Goal: Task Accomplishment & Management: Use online tool/utility

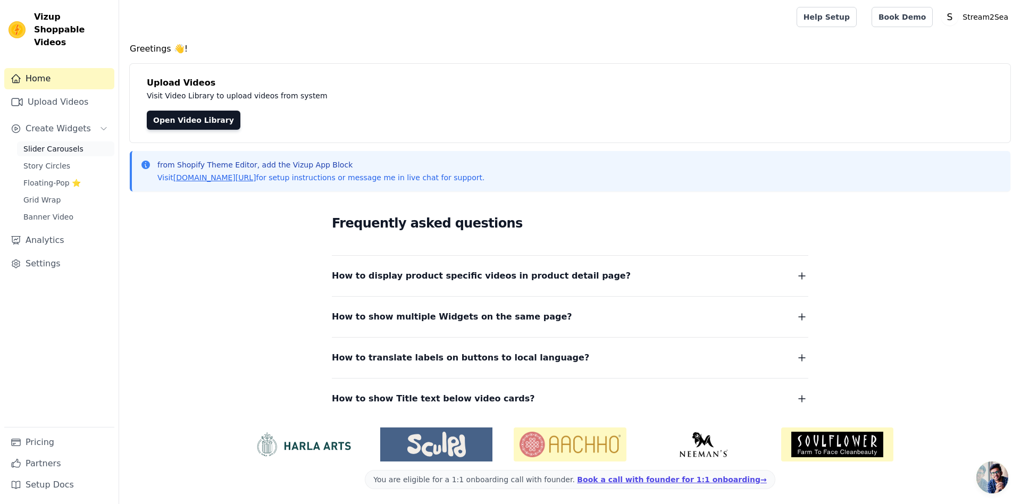
click at [37, 144] on span "Slider Carousels" at bounding box center [53, 149] width 60 height 11
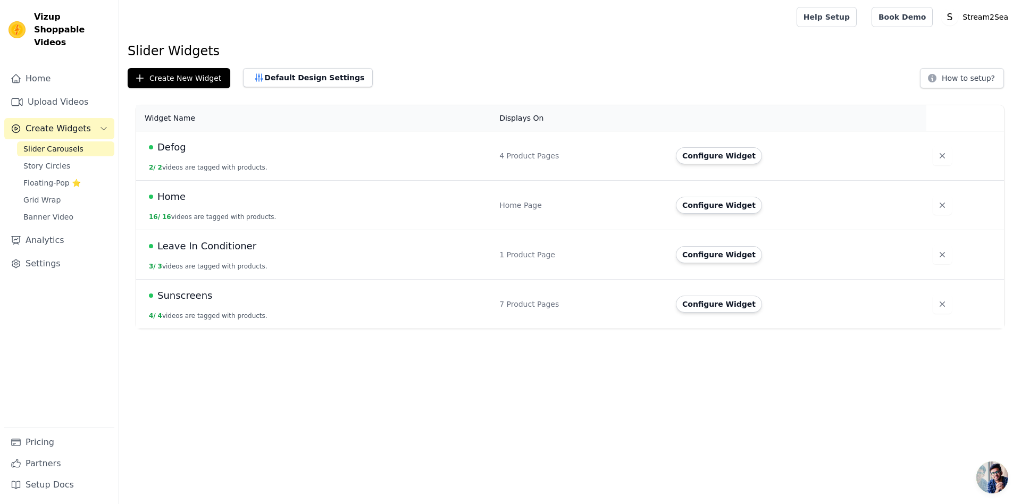
drag, startPoint x: 173, startPoint y: 199, endPoint x: 182, endPoint y: 149, distance: 51.3
click at [182, 149] on tbody "Defog 2 / 2 videos are tagged with products. 4 Product Pages Configure Widget H…" at bounding box center [570, 230] width 868 height 198
click at [310, 147] on div "Defog" at bounding box center [318, 147] width 338 height 15
click at [722, 152] on button "Configure Widget" at bounding box center [719, 155] width 86 height 17
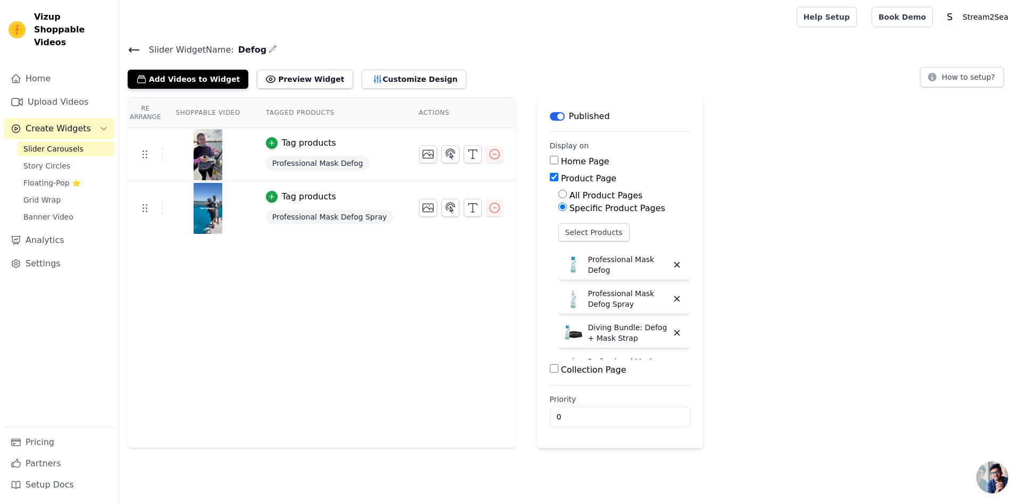
scroll to position [27, 0]
click at [136, 51] on icon at bounding box center [134, 50] width 13 height 13
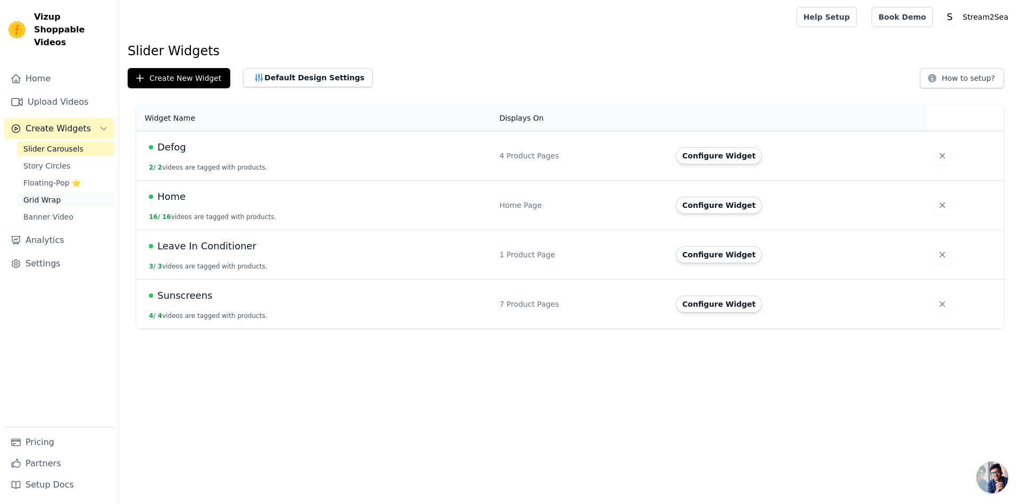
click at [53, 195] on span "Grid Wrap" at bounding box center [41, 200] width 37 height 11
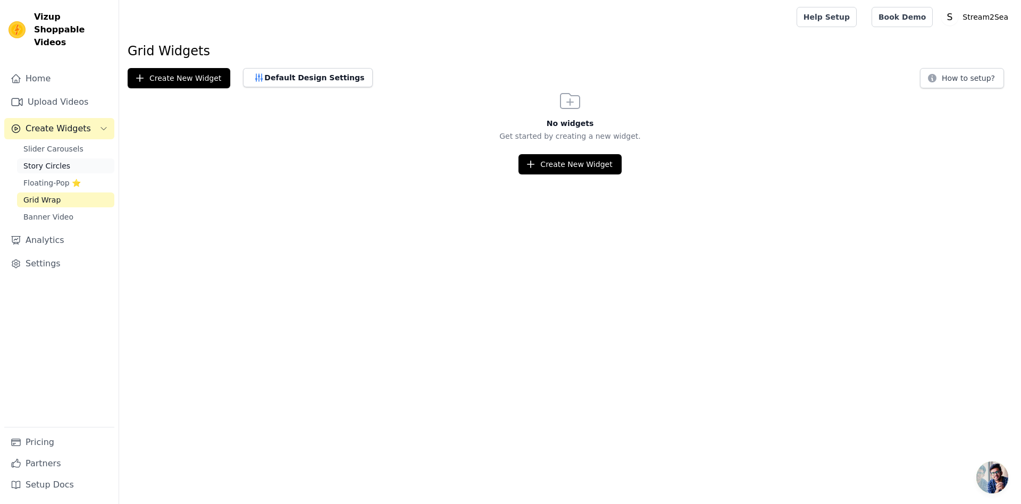
click at [49, 161] on span "Story Circles" at bounding box center [46, 166] width 47 height 11
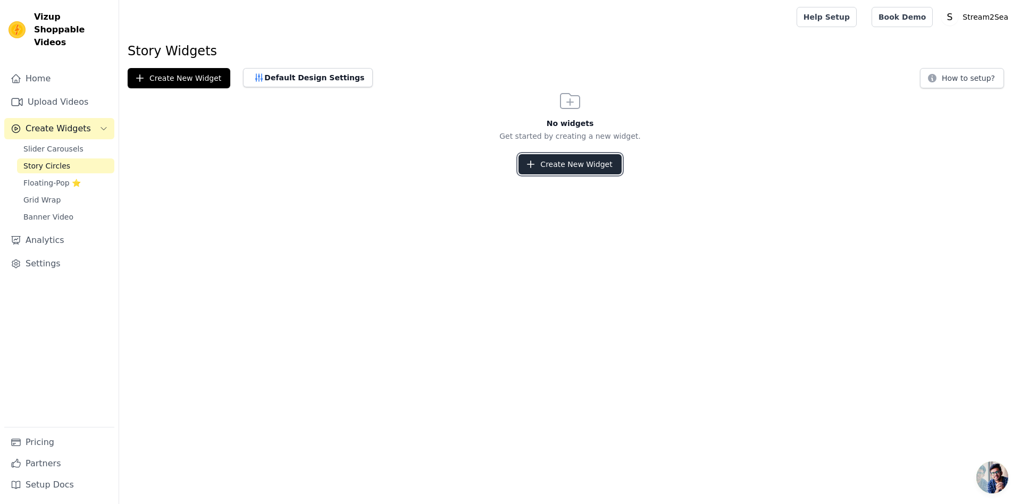
click at [571, 166] on button "Create New Widget" at bounding box center [570, 164] width 103 height 20
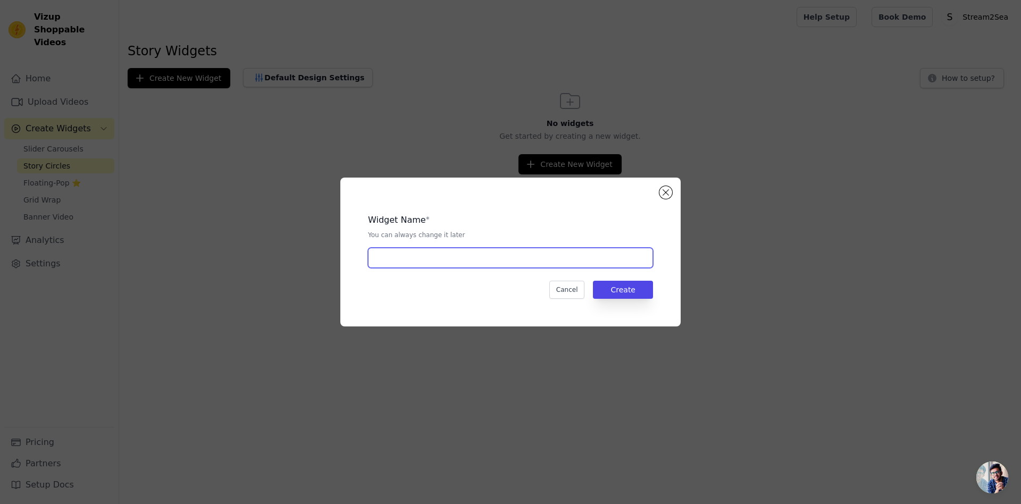
click at [477, 261] on input "text" at bounding box center [510, 258] width 285 height 20
type input "V"
type input "All Stories"
click at [638, 295] on button "Create" at bounding box center [623, 290] width 60 height 18
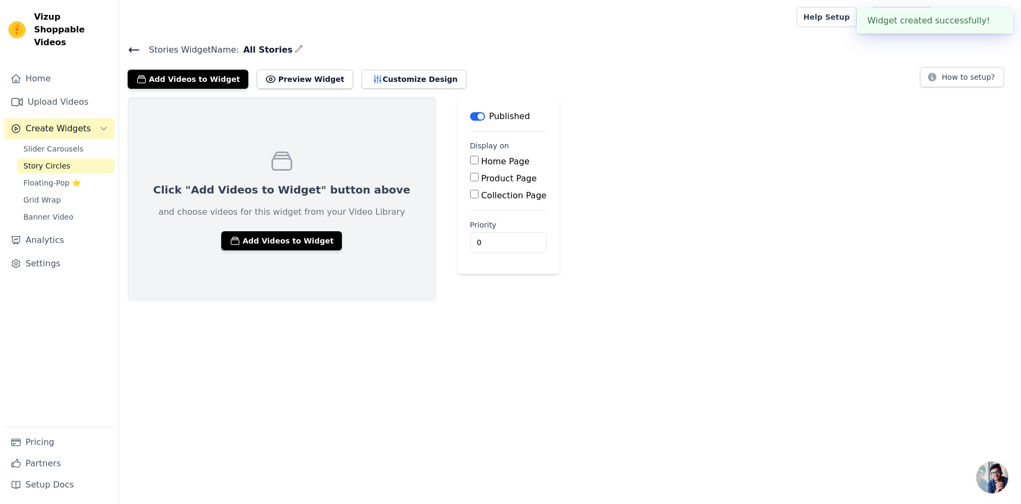
click at [481, 157] on label "Home Page" at bounding box center [505, 161] width 48 height 10
click at [470, 157] on input "Home Page" at bounding box center [474, 160] width 9 height 9
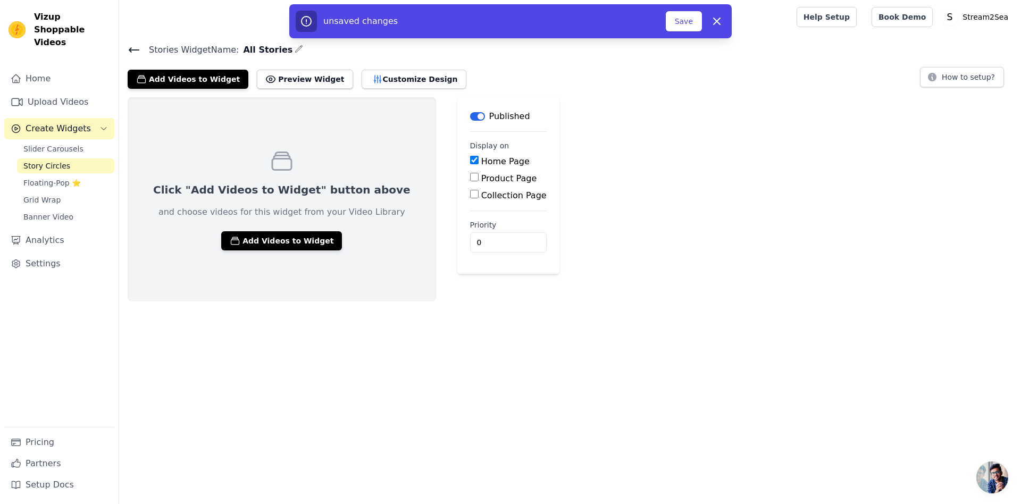
click at [481, 161] on label "Home Page" at bounding box center [505, 161] width 48 height 10
click at [472, 161] on input "Home Page" at bounding box center [474, 160] width 9 height 9
checkbox input "false"
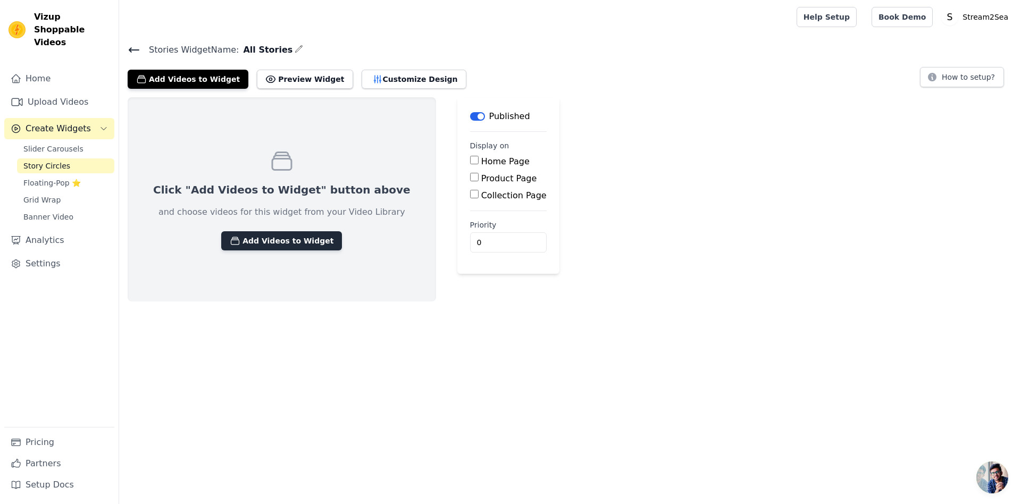
click at [274, 244] on button "Add Videos to Widget" at bounding box center [281, 240] width 121 height 19
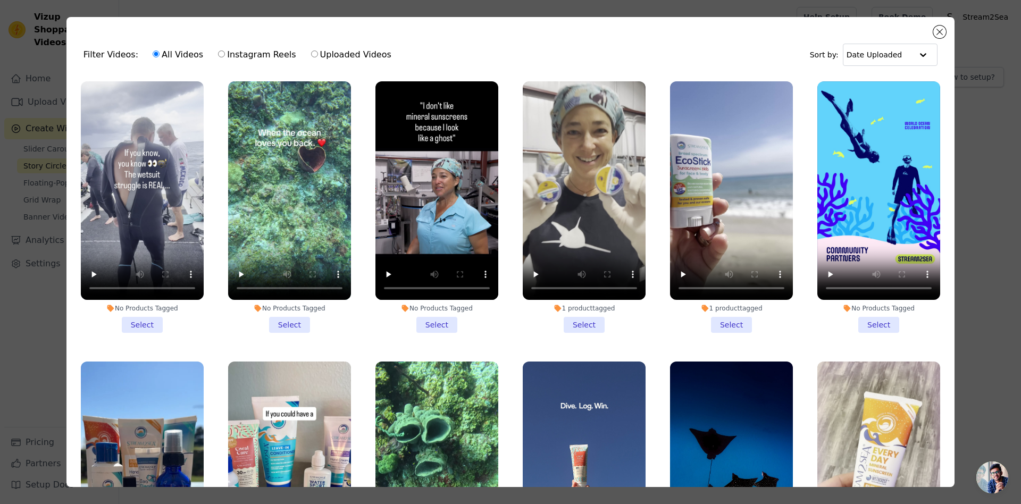
click at [594, 327] on li "1 product tagged Select" at bounding box center [584, 207] width 123 height 252
click at [0, 0] on input "1 product tagged Select" at bounding box center [0, 0] width 0 height 0
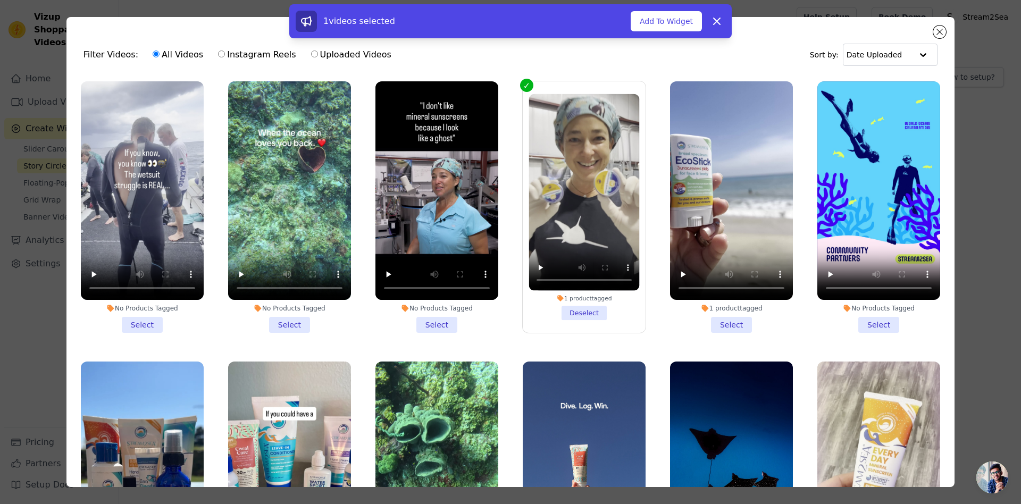
click at [734, 324] on li "1 product tagged Select" at bounding box center [731, 207] width 123 height 252
click at [0, 0] on input "1 product tagged Select" at bounding box center [0, 0] width 0 height 0
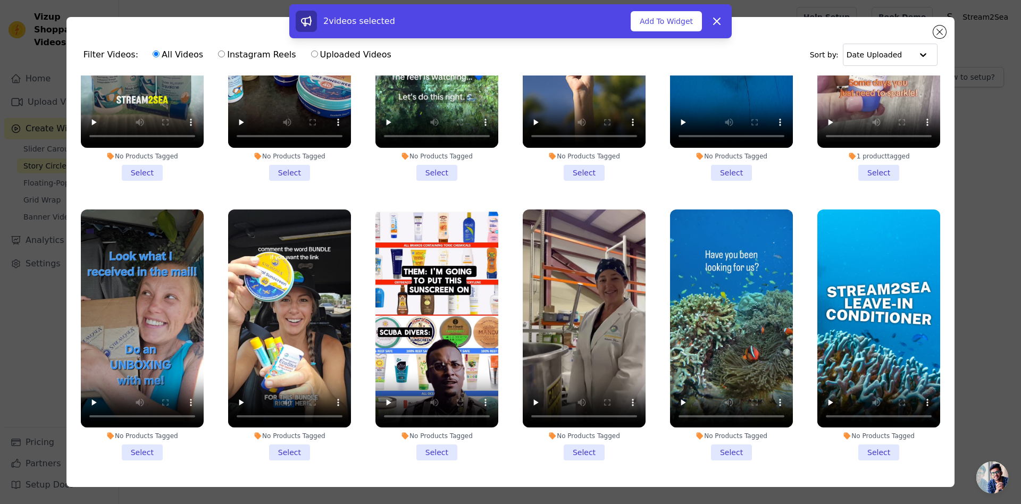
scroll to position [343, 0]
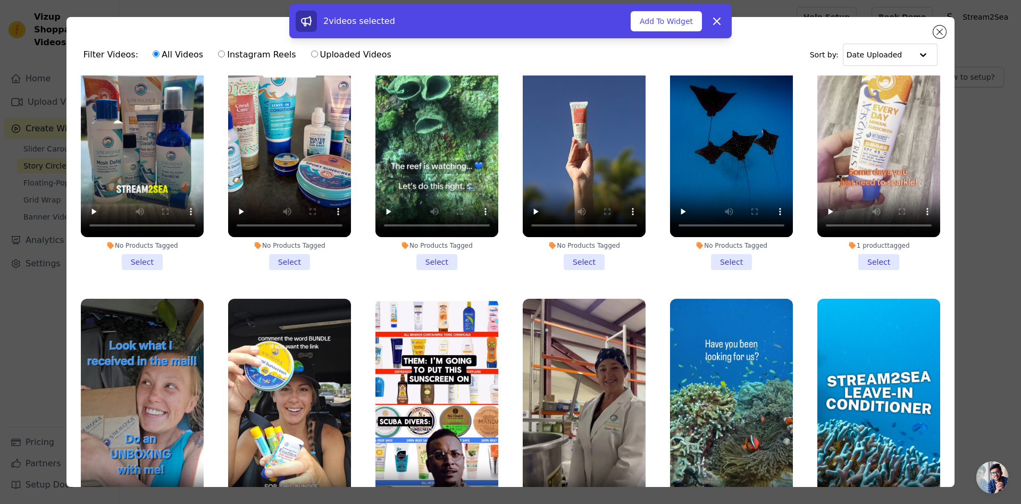
click at [886, 260] on li "1 product tagged Select" at bounding box center [879, 145] width 123 height 252
click at [0, 0] on input "1 product tagged Select" at bounding box center [0, 0] width 0 height 0
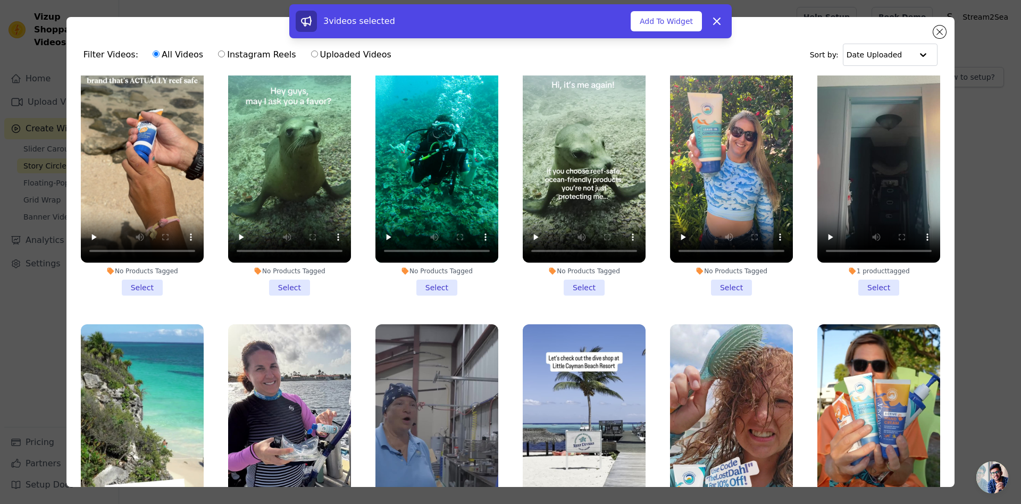
scroll to position [892, 0]
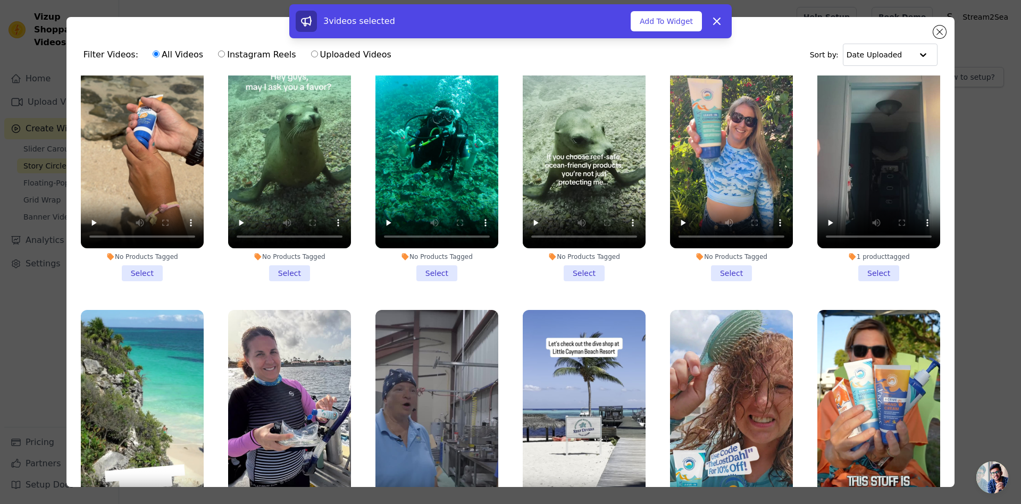
click at [140, 272] on li "No Products Tagged Select" at bounding box center [142, 156] width 123 height 252
click at [0, 0] on input "No Products Tagged Select" at bounding box center [0, 0] width 0 height 0
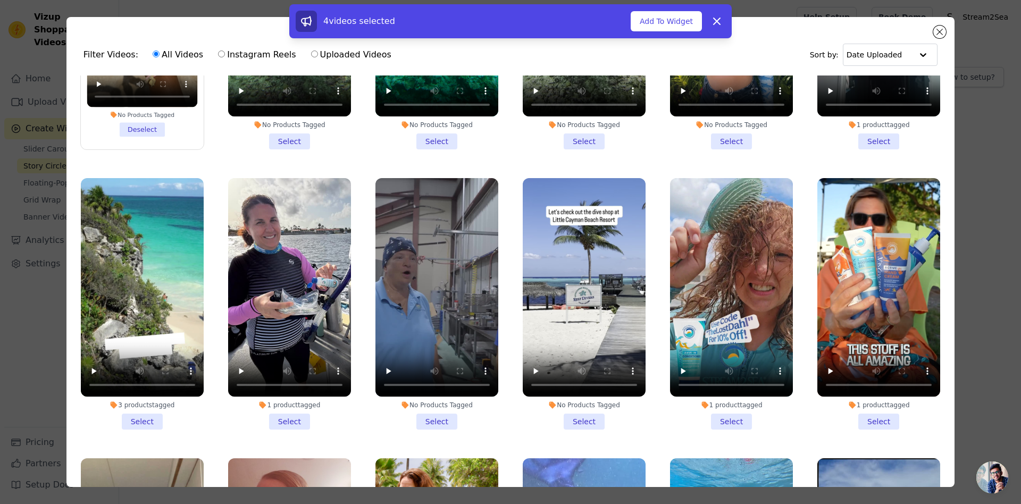
scroll to position [1029, 0]
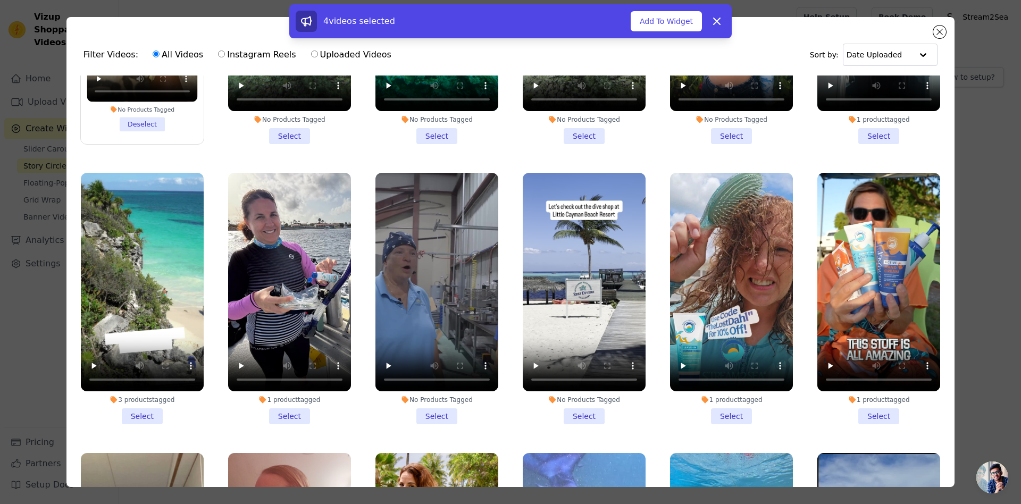
click at [736, 415] on li "1 product tagged Select" at bounding box center [731, 299] width 123 height 252
click at [0, 0] on input "1 product tagged Select" at bounding box center [0, 0] width 0 height 0
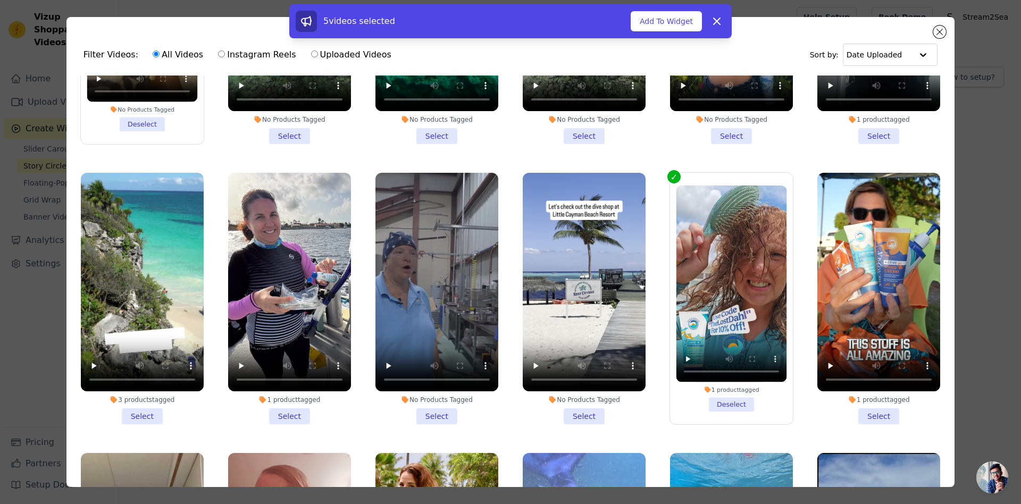
click at [877, 414] on li "1 product tagged Select" at bounding box center [879, 299] width 123 height 252
click at [0, 0] on input "1 product tagged Select" at bounding box center [0, 0] width 0 height 0
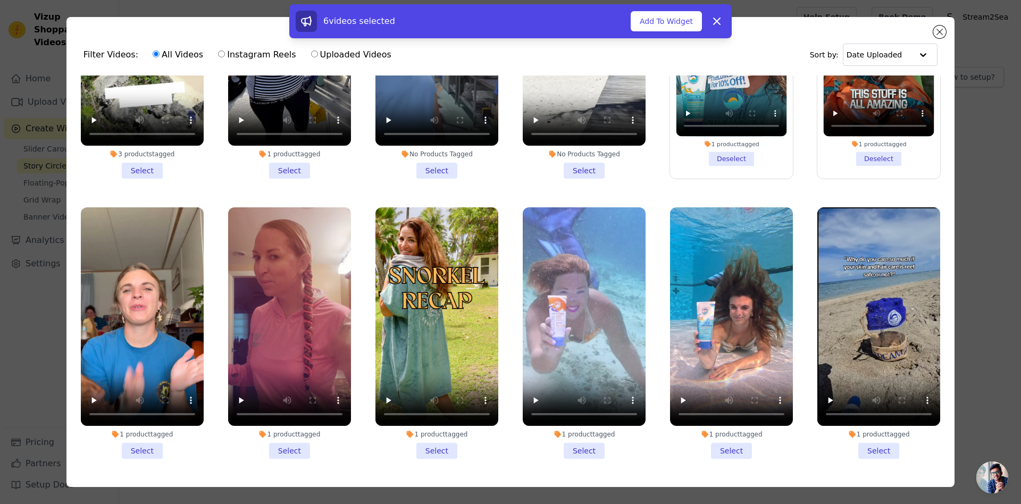
scroll to position [1235, 0]
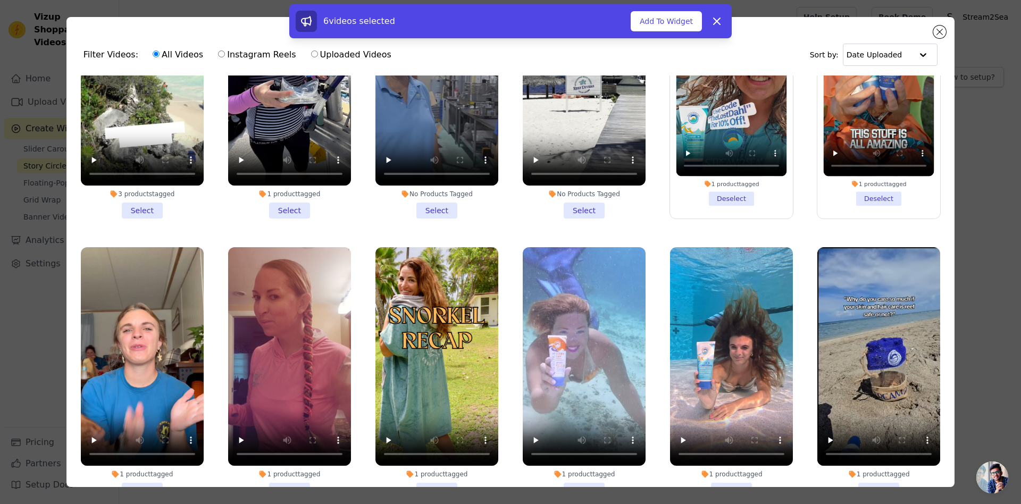
click at [145, 205] on li "3 products tagged Select" at bounding box center [142, 93] width 123 height 252
click at [0, 0] on input "3 products tagged Select" at bounding box center [0, 0] width 0 height 0
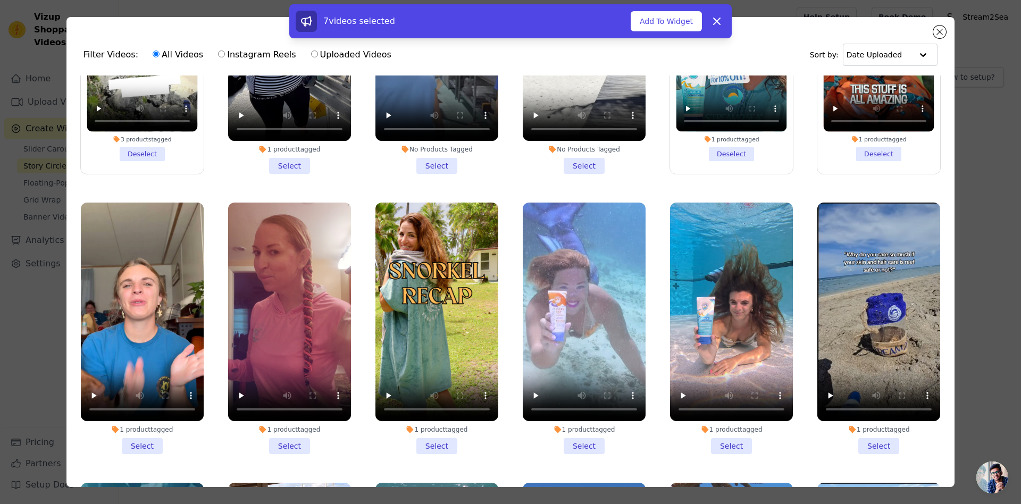
scroll to position [1372, 0]
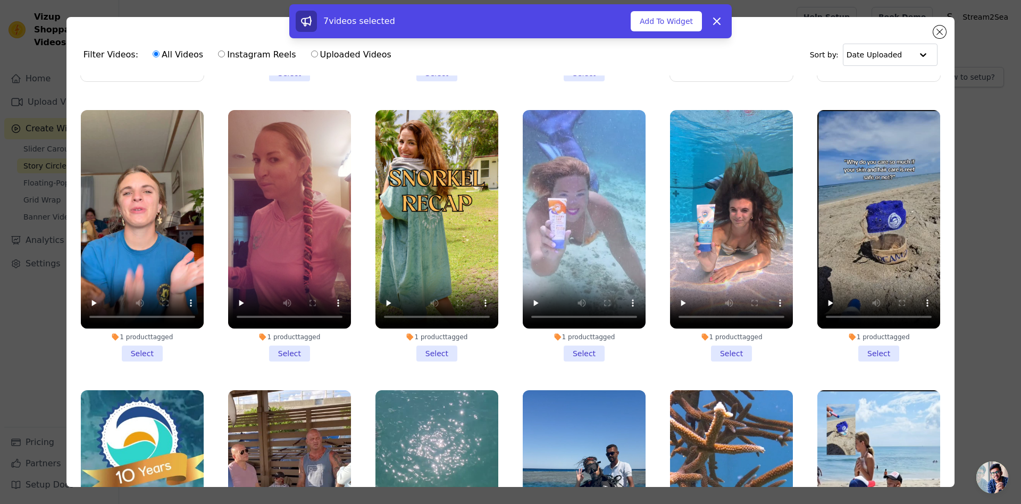
click at [147, 347] on li "1 product tagged Select" at bounding box center [142, 236] width 123 height 252
click at [0, 0] on input "1 product tagged Select" at bounding box center [0, 0] width 0 height 0
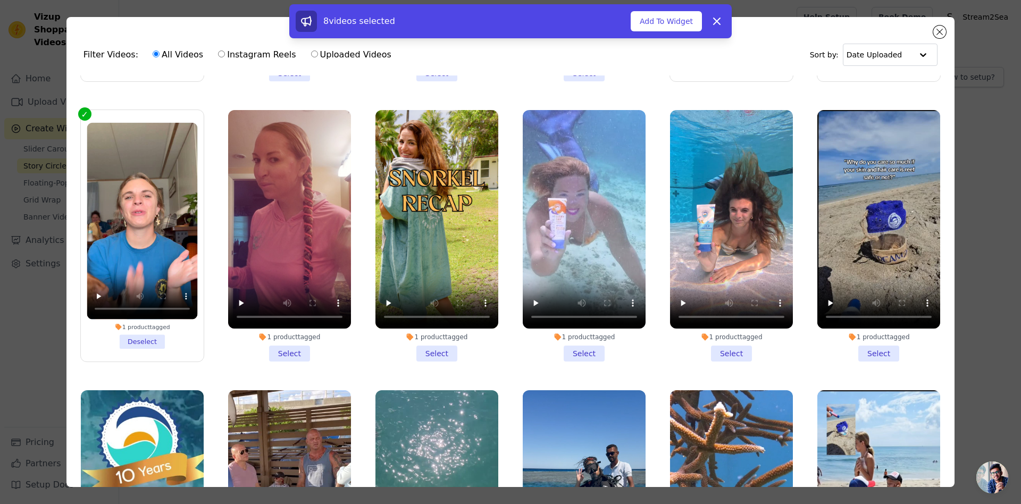
click at [288, 352] on li "1 product tagged Select" at bounding box center [289, 236] width 123 height 252
click at [0, 0] on input "1 product tagged Select" at bounding box center [0, 0] width 0 height 0
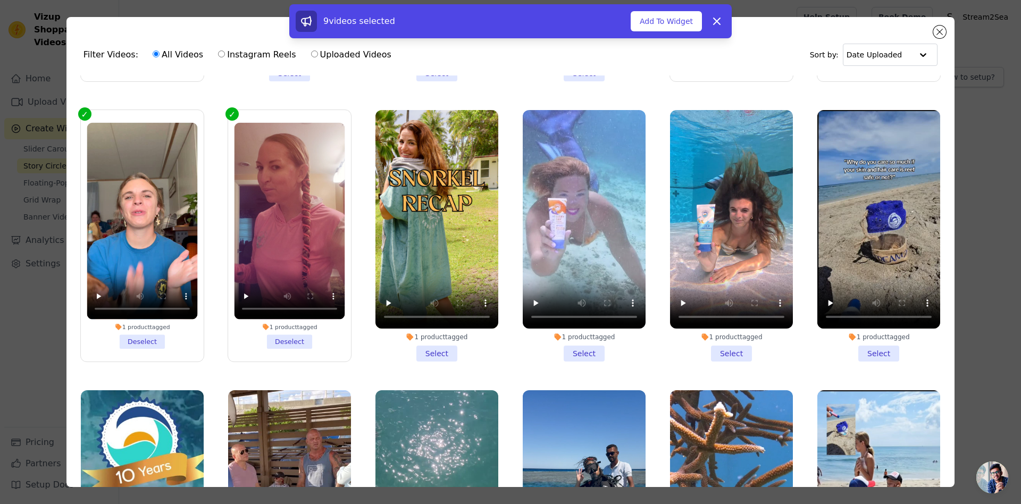
click at [444, 354] on li "1 product tagged Select" at bounding box center [437, 236] width 123 height 252
click at [0, 0] on input "1 product tagged Select" at bounding box center [0, 0] width 0 height 0
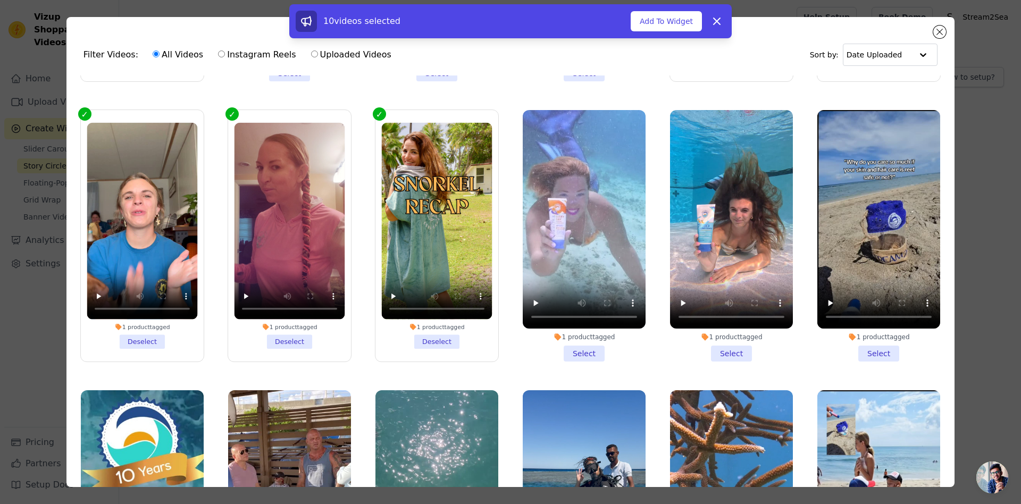
click at [885, 352] on li "1 product tagged Select" at bounding box center [879, 236] width 123 height 252
click at [0, 0] on input "1 product tagged Select" at bounding box center [0, 0] width 0 height 0
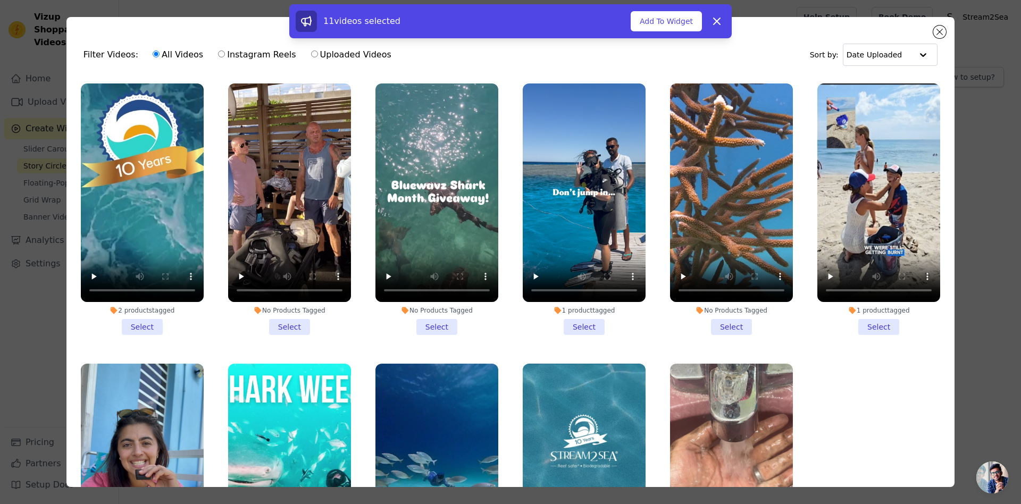
scroll to position [1715, 0]
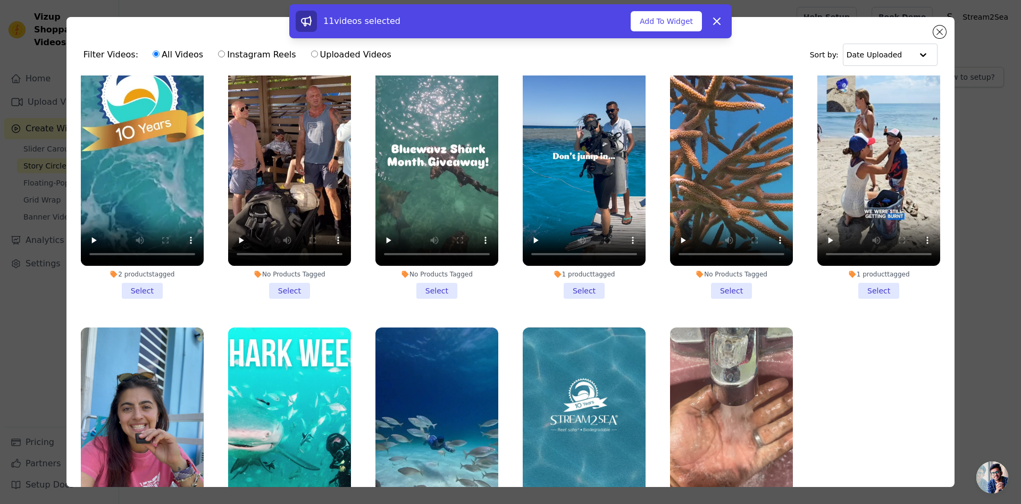
click at [135, 289] on li "2 products tagged Select" at bounding box center [142, 173] width 123 height 252
click at [0, 0] on input "2 products tagged Select" at bounding box center [0, 0] width 0 height 0
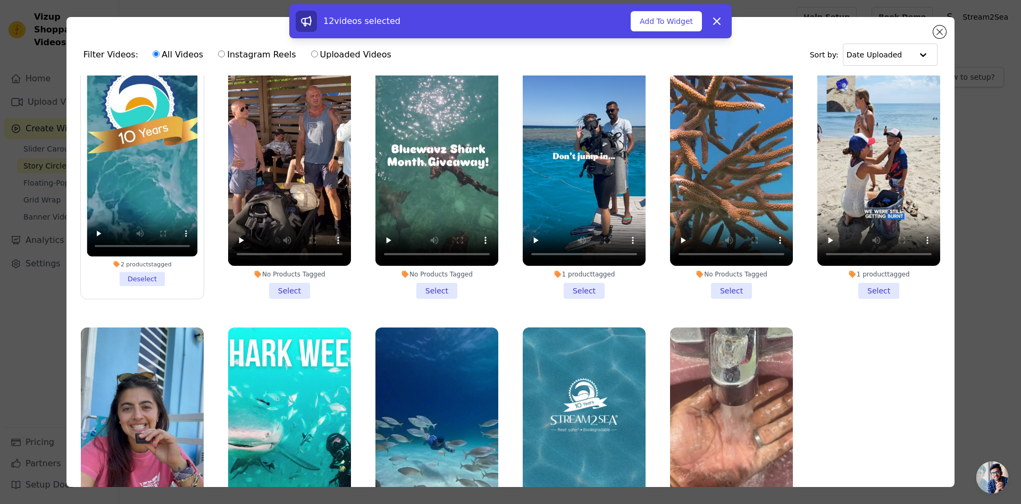
click at [582, 295] on li "1 product tagged Select" at bounding box center [584, 173] width 123 height 252
click at [0, 0] on input "1 product tagged Select" at bounding box center [0, 0] width 0 height 0
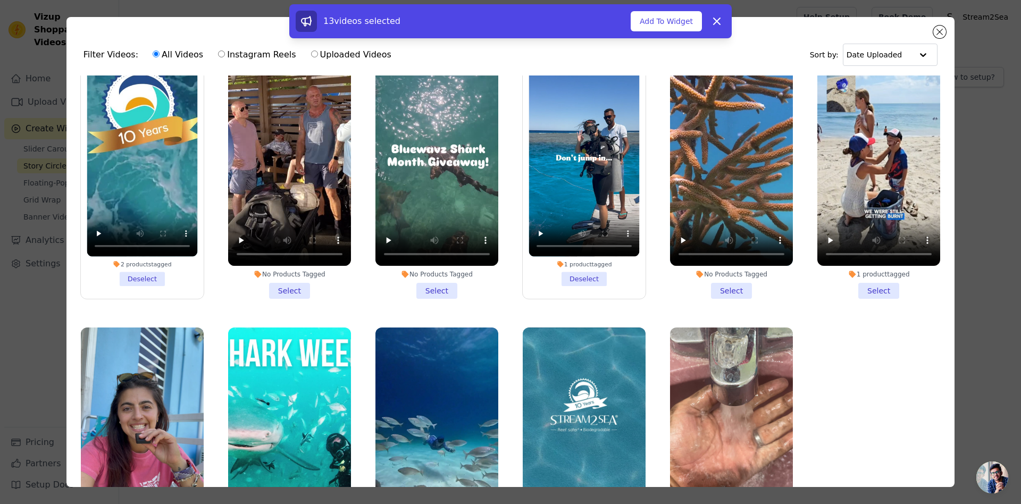
click at [879, 290] on li "1 product tagged Select" at bounding box center [879, 173] width 123 height 252
click at [0, 0] on input "1 product tagged Select" at bounding box center [0, 0] width 0 height 0
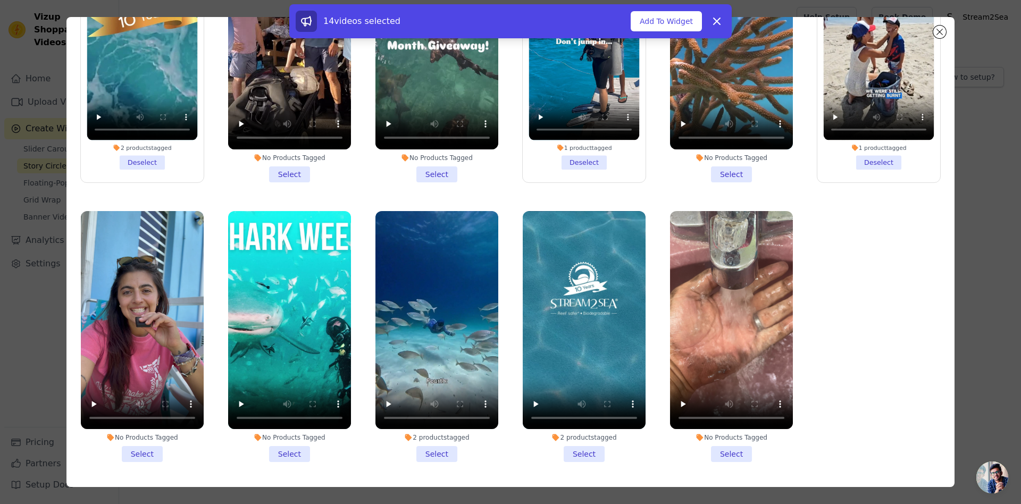
scroll to position [93, 0]
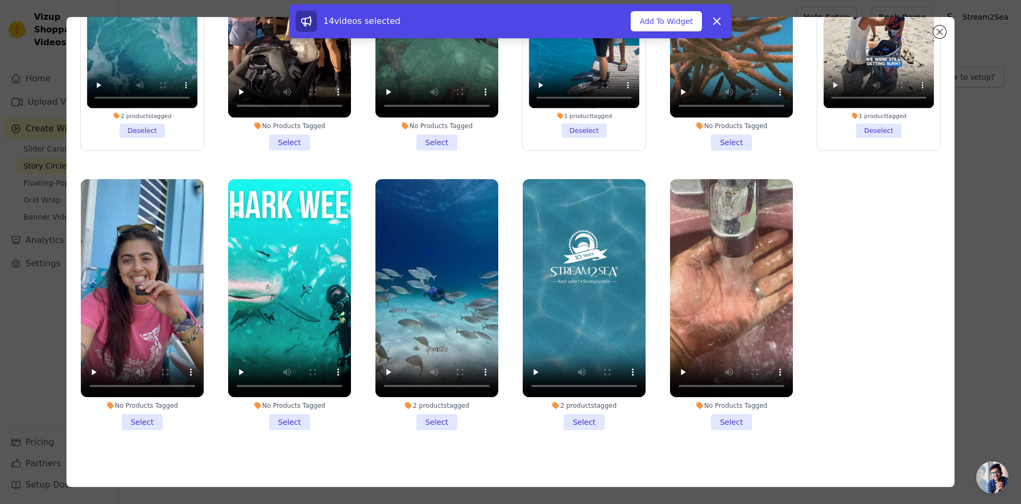
click at [582, 422] on li "2 products tagged Select" at bounding box center [584, 305] width 123 height 252
click at [0, 0] on input "2 products tagged Select" at bounding box center [0, 0] width 0 height 0
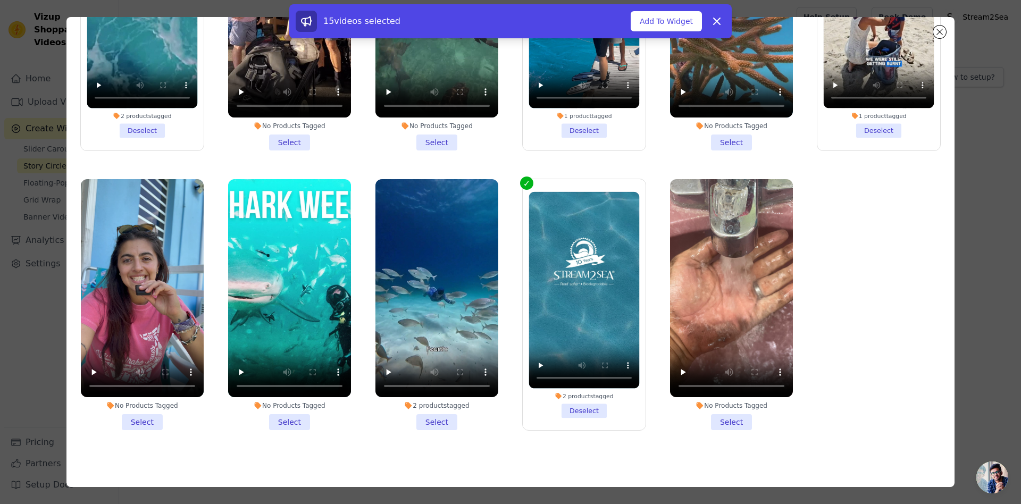
click at [437, 417] on li "2 products tagged Select" at bounding box center [437, 305] width 123 height 252
click at [0, 0] on input "2 products tagged Select" at bounding box center [0, 0] width 0 height 0
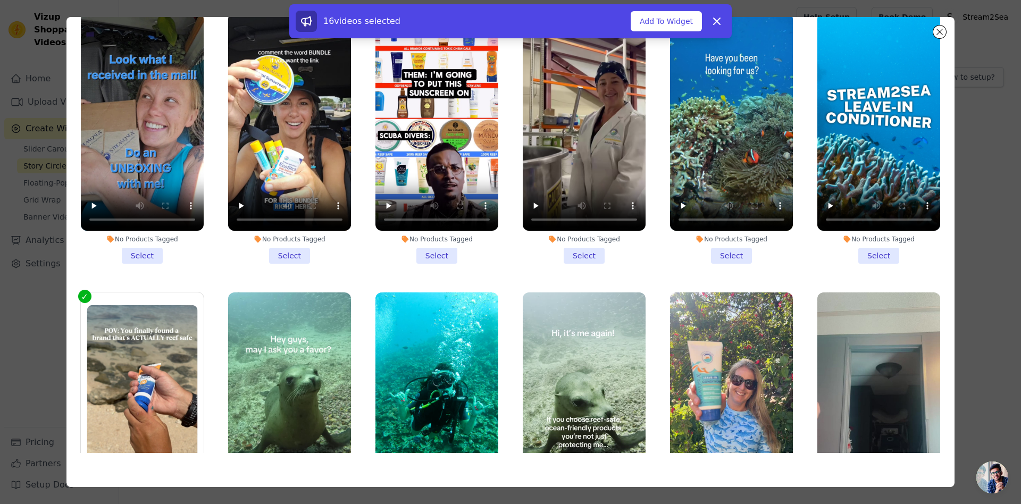
scroll to position [399, 0]
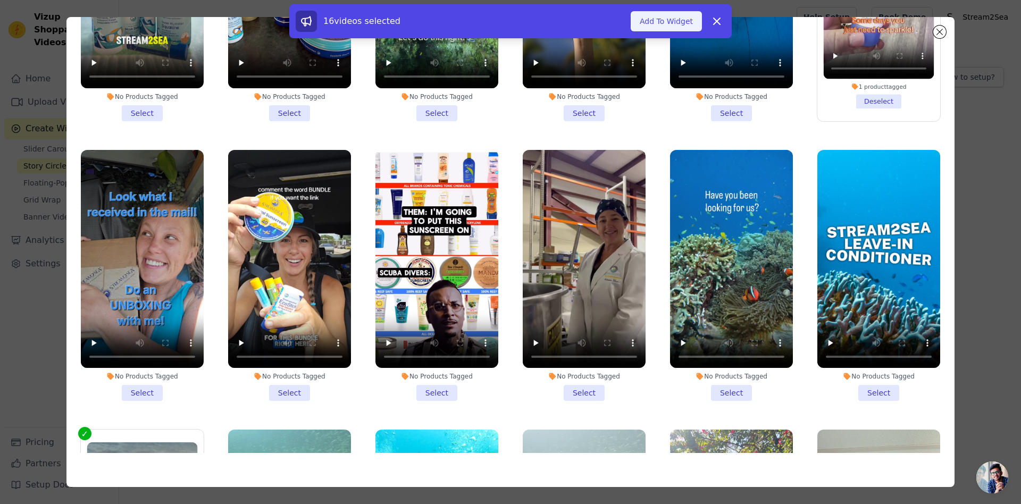
click at [679, 22] on button "Add To Widget" at bounding box center [666, 21] width 71 height 20
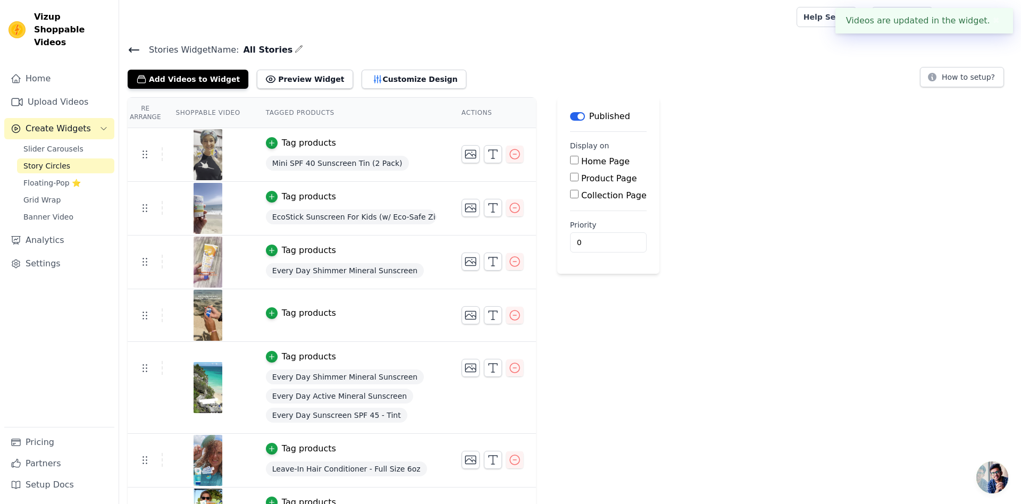
click at [299, 313] on div "Tag products" at bounding box center [309, 313] width 54 height 13
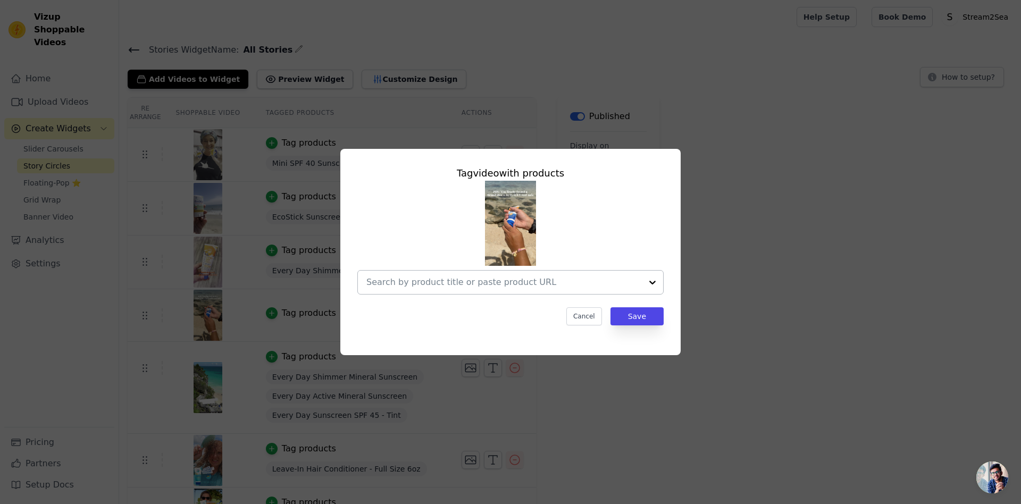
click at [522, 282] on input "text" at bounding box center [505, 282] width 276 height 13
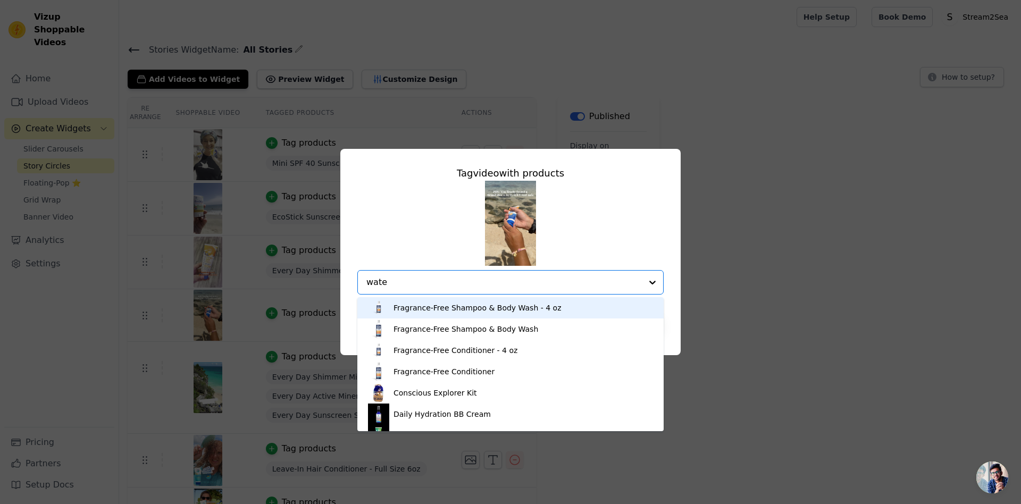
type input "water"
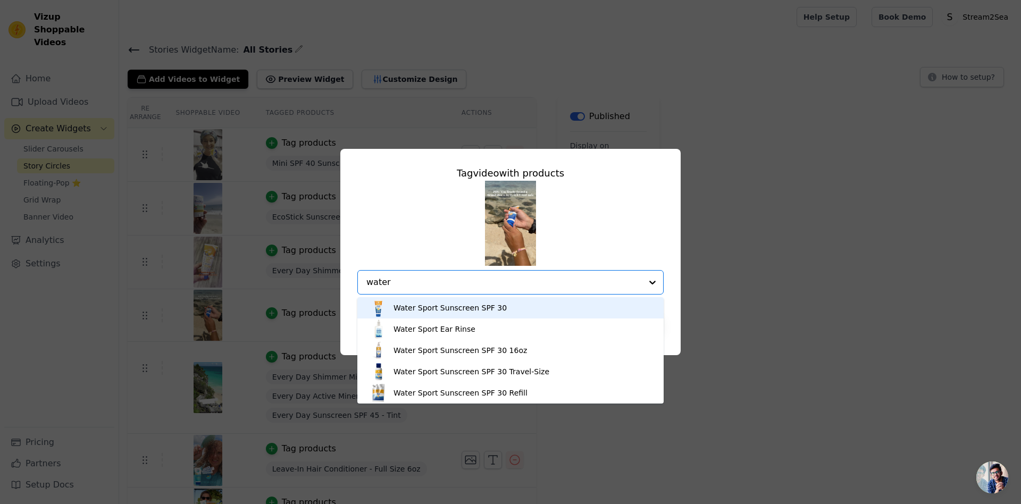
click at [487, 306] on div "Water Sport Sunscreen SPF 30" at bounding box center [450, 308] width 113 height 11
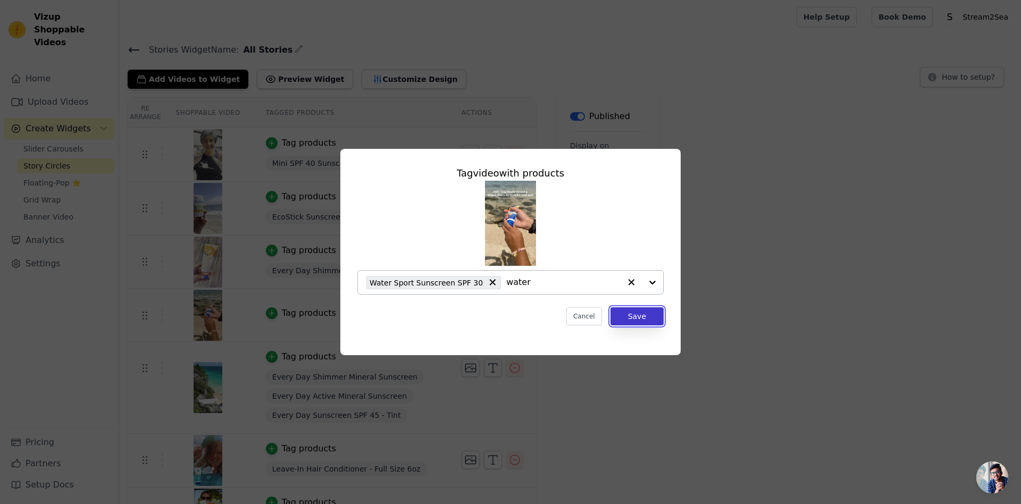
click at [638, 316] on button "Save" at bounding box center [637, 316] width 53 height 18
